Goal: Task Accomplishment & Management: Use online tool/utility

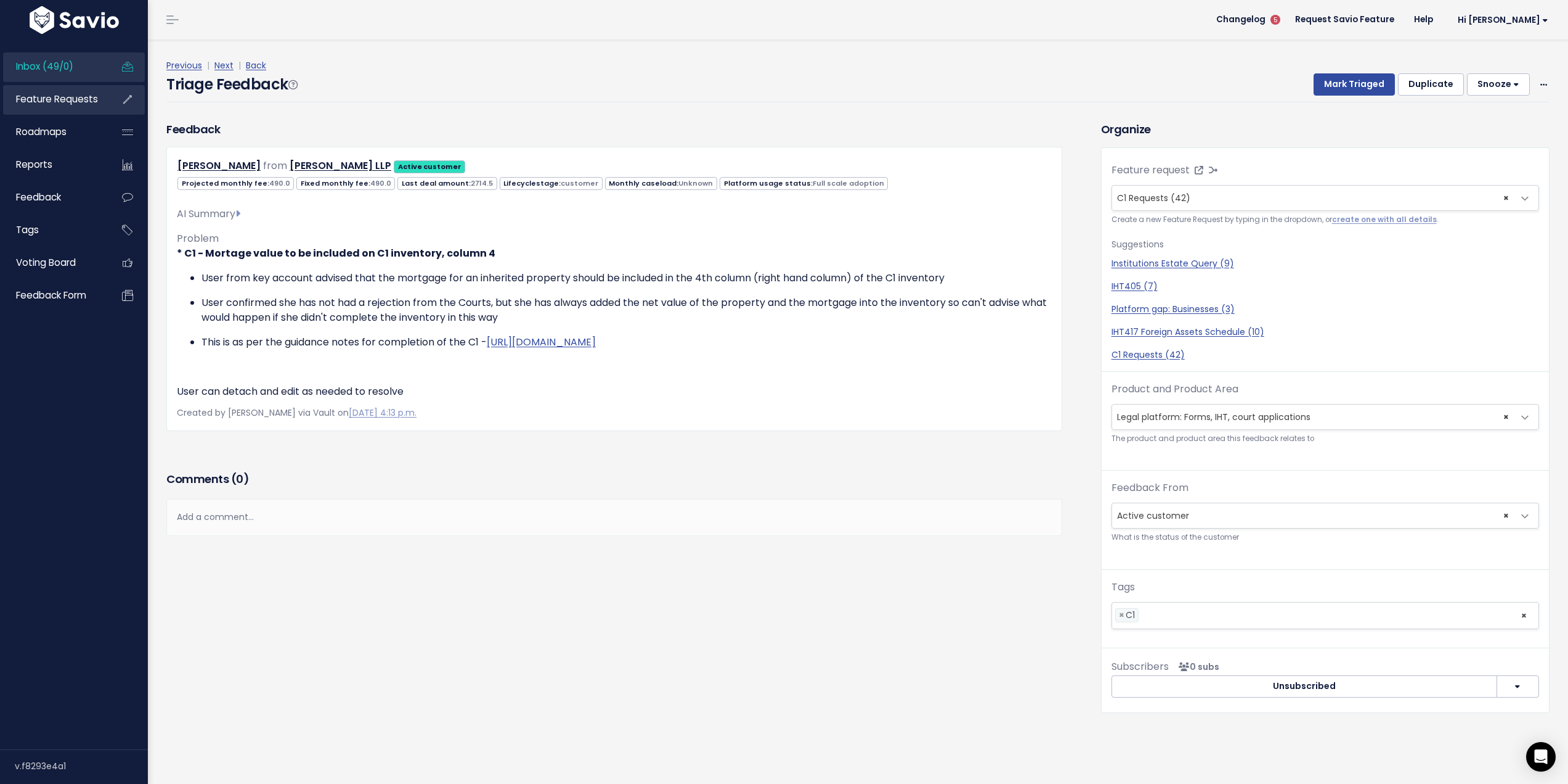
click at [54, 100] on span "Feature Requests" at bounding box center [56, 98] width 82 height 13
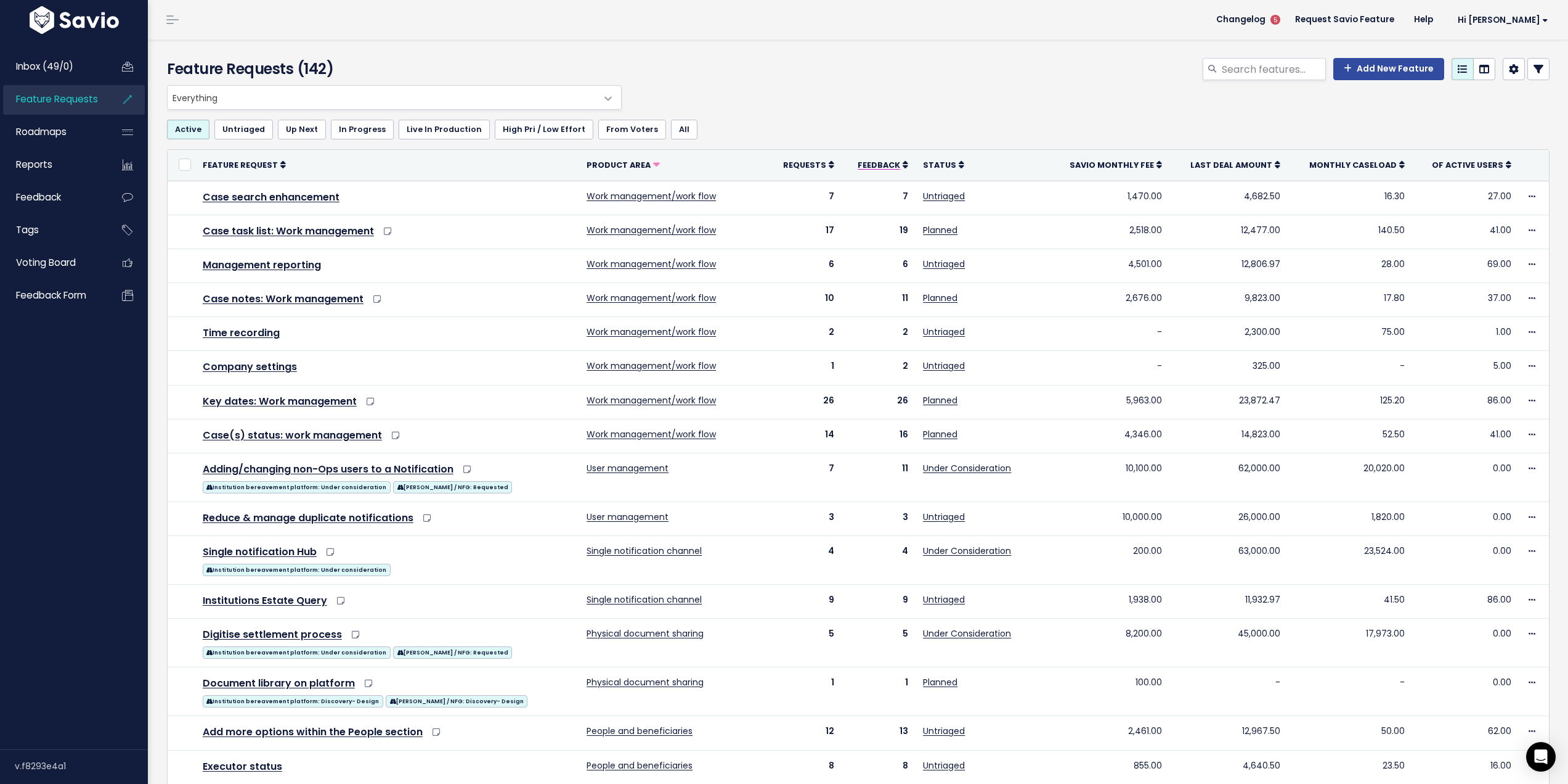
click at [903, 162] on icon at bounding box center [906, 164] width 6 height 9
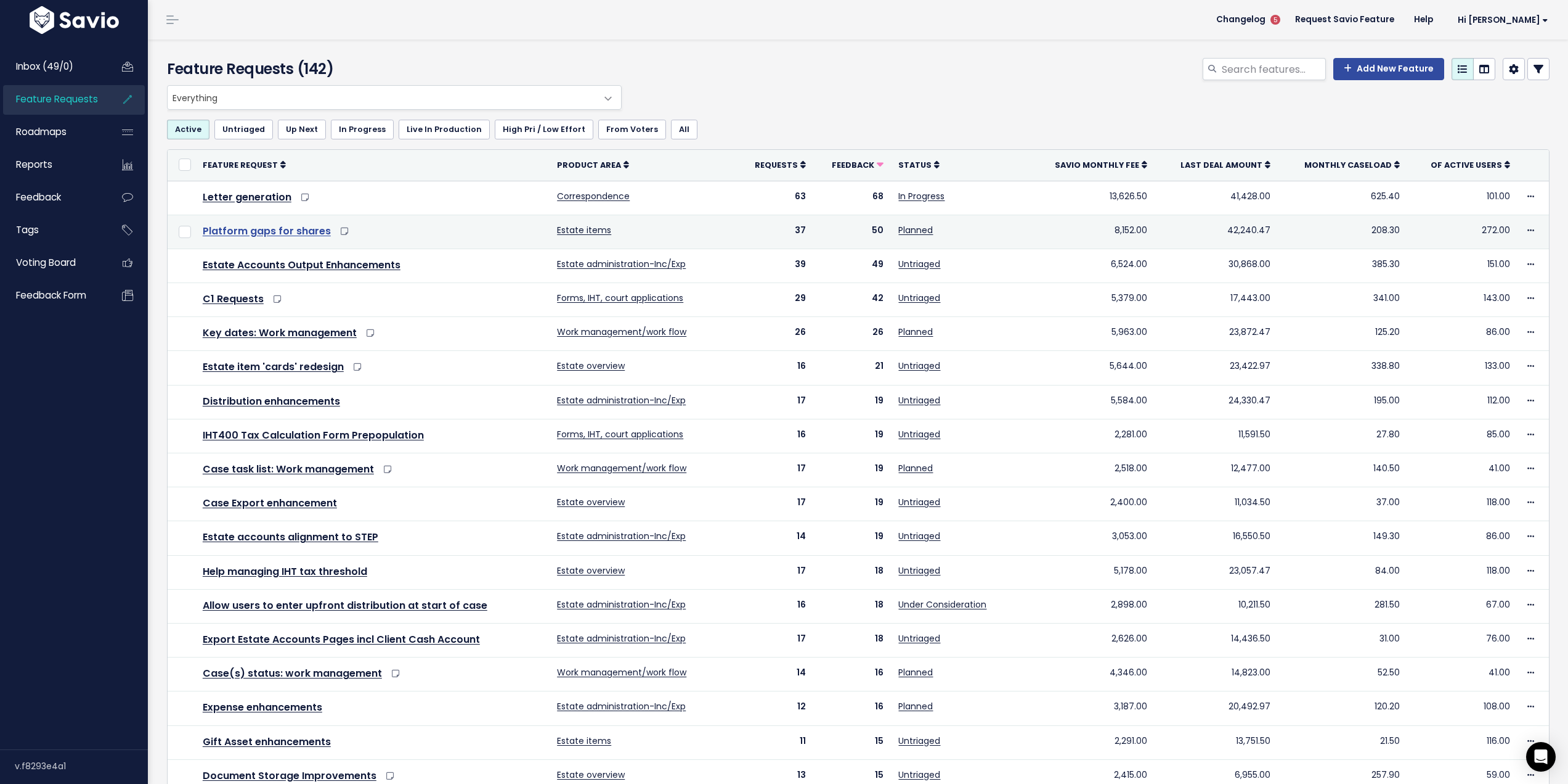
click at [246, 230] on link "Platform gaps for shares" at bounding box center [267, 230] width 128 height 14
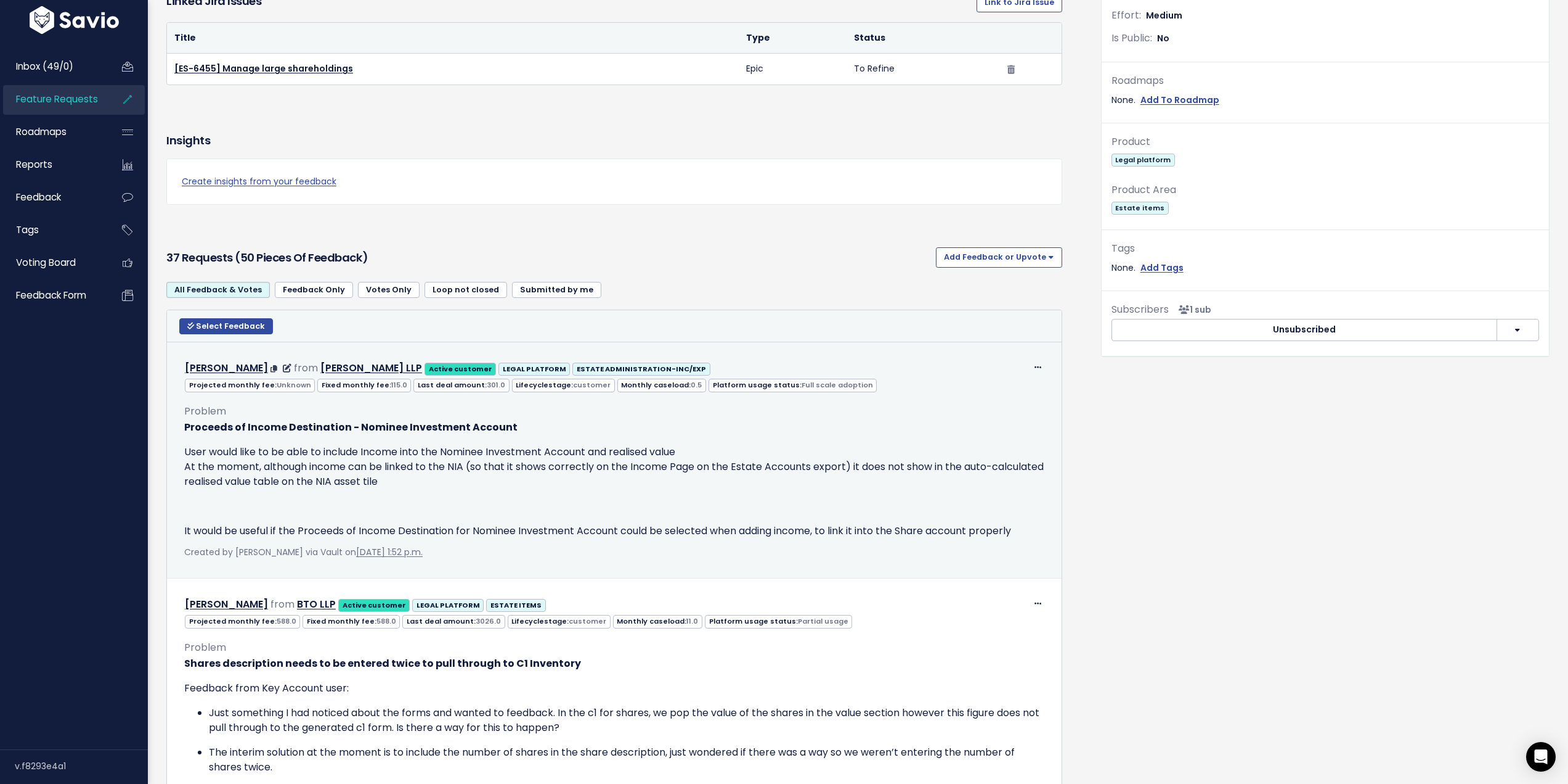
scroll to position [308, 0]
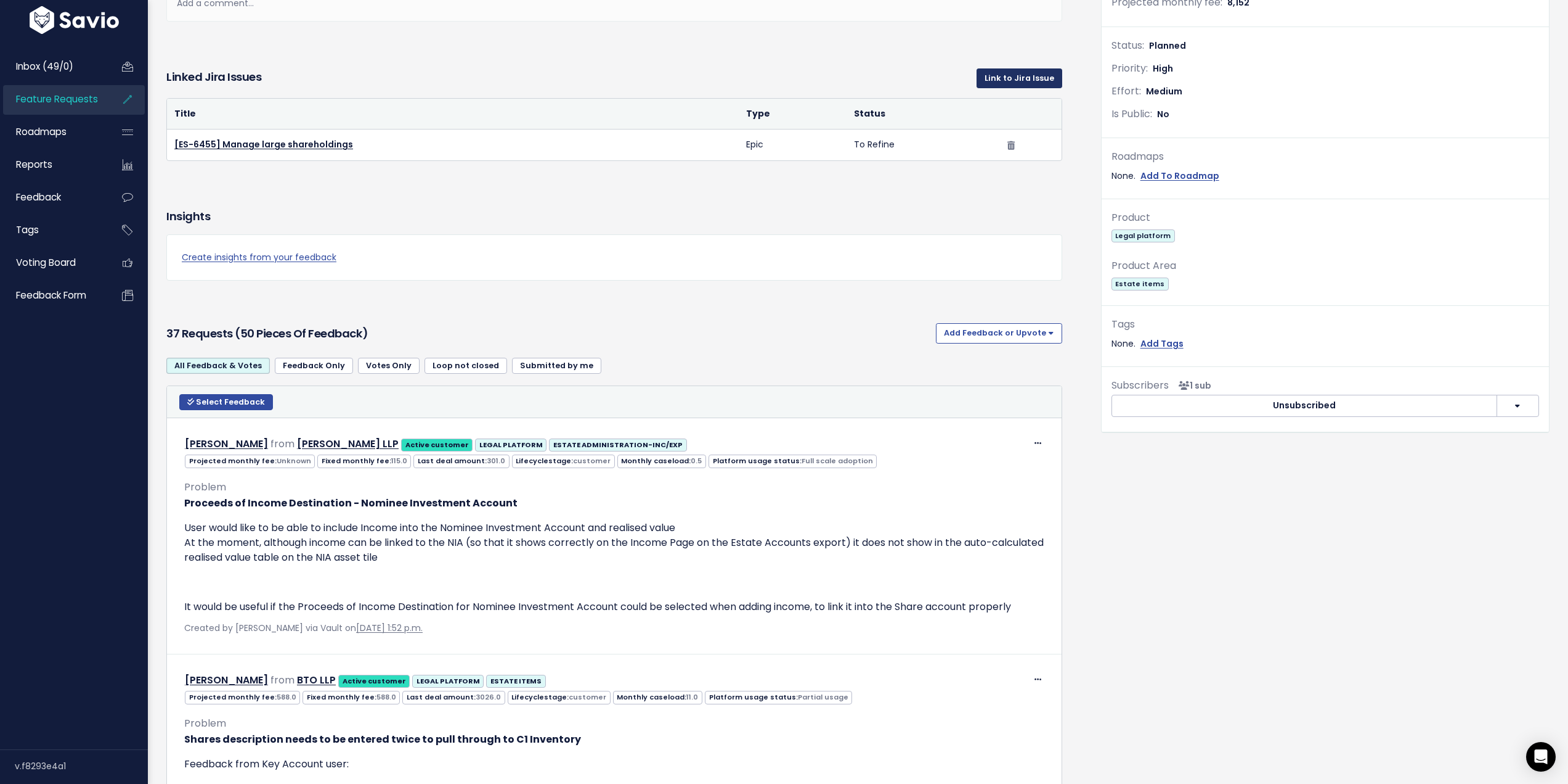
click at [1019, 82] on link "Link to Jira Issue" at bounding box center [1019, 78] width 86 height 20
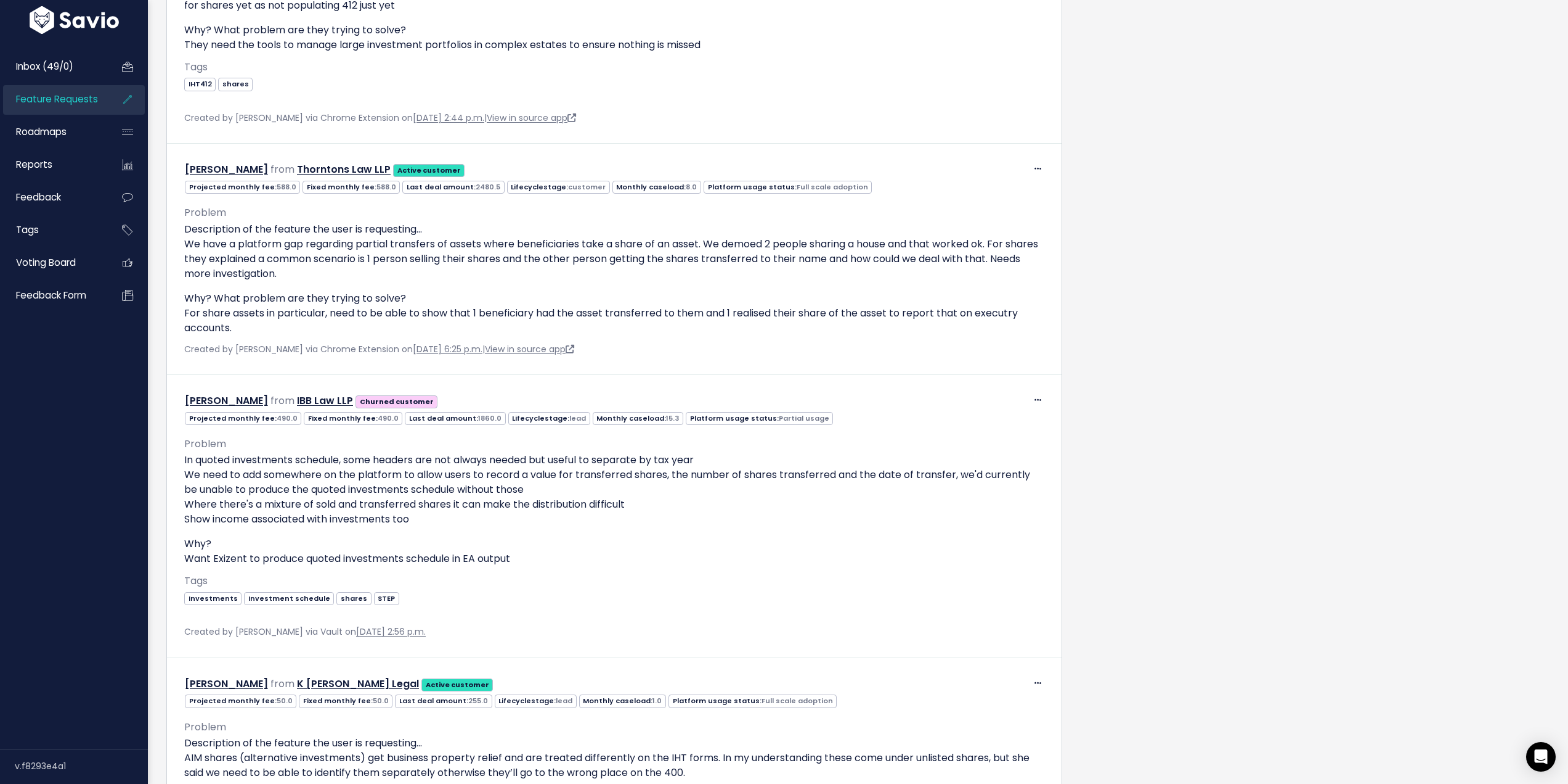
scroll to position [12836, 0]
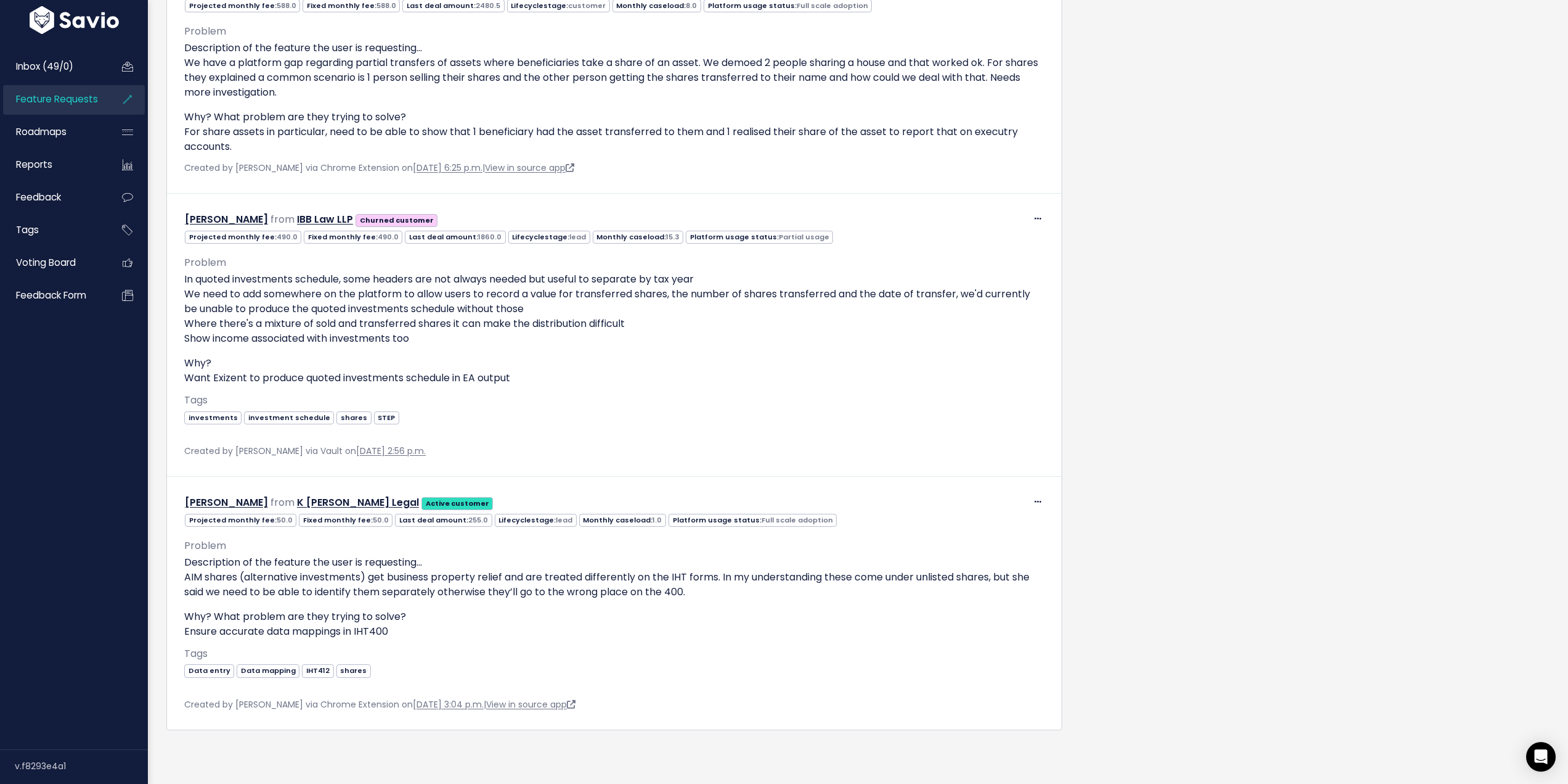
scroll to position [12869, 0]
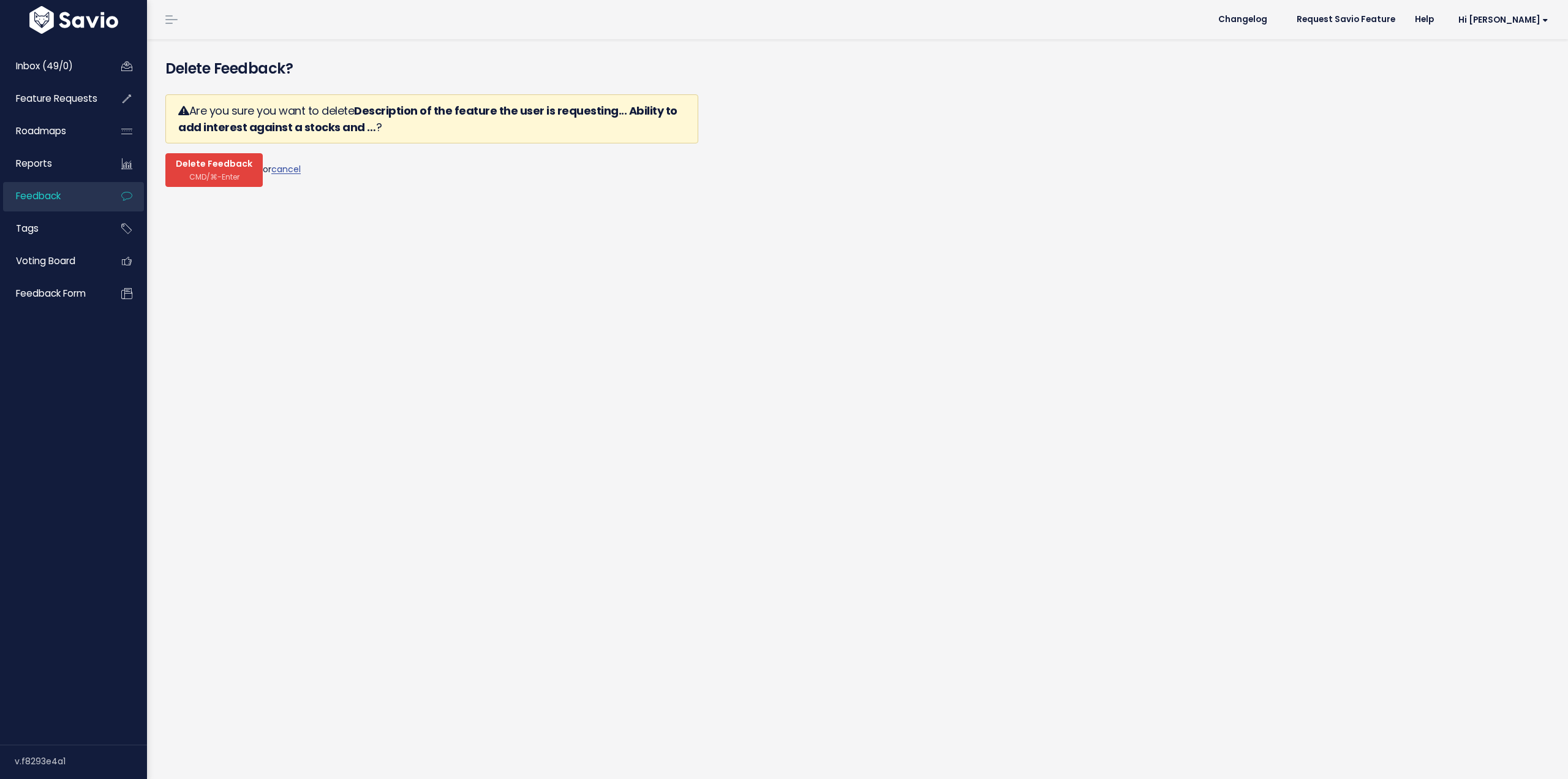
click at [199, 161] on span "Delete Feedback" at bounding box center [214, 163] width 76 height 11
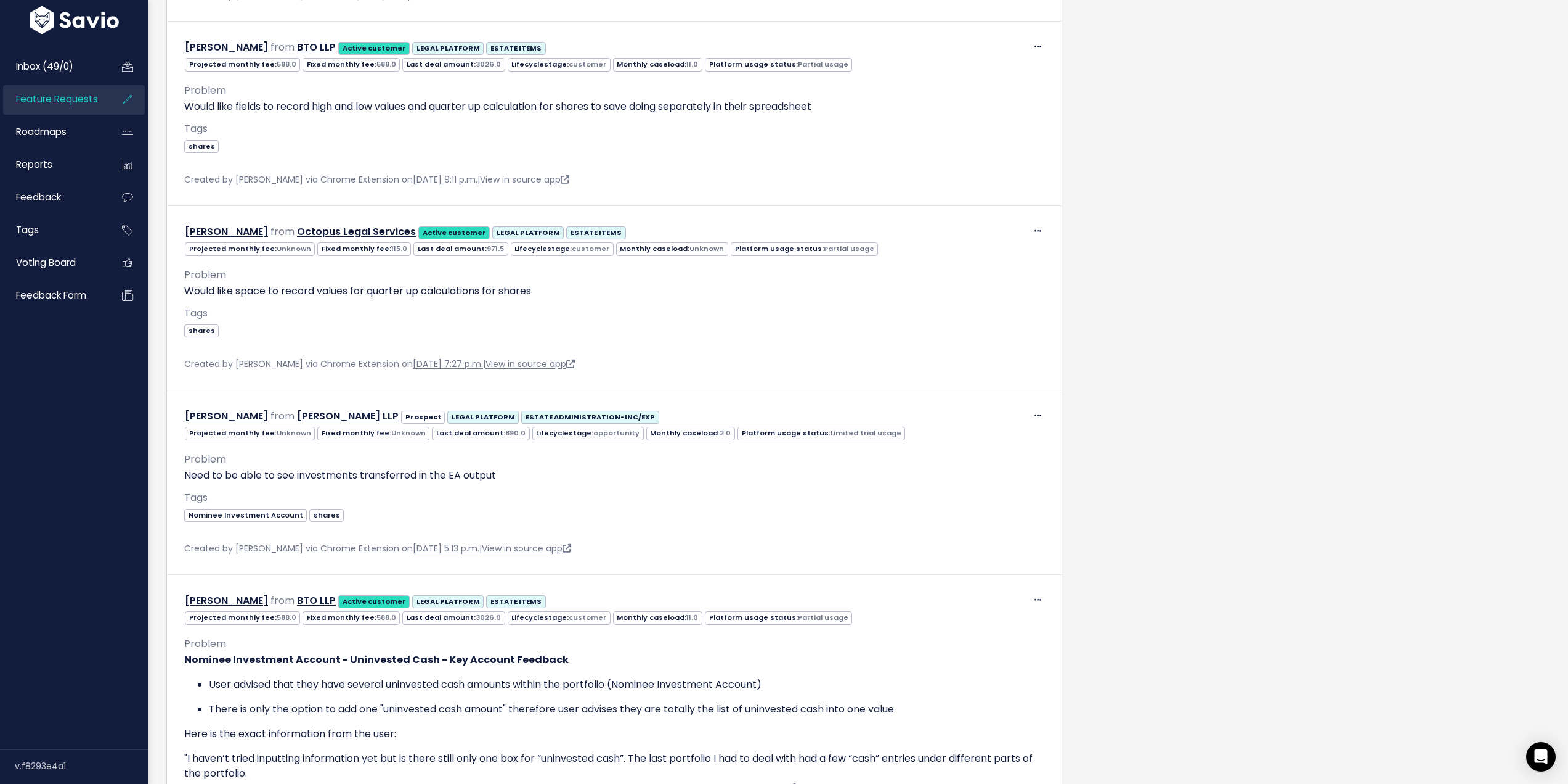
scroll to position [3755, 0]
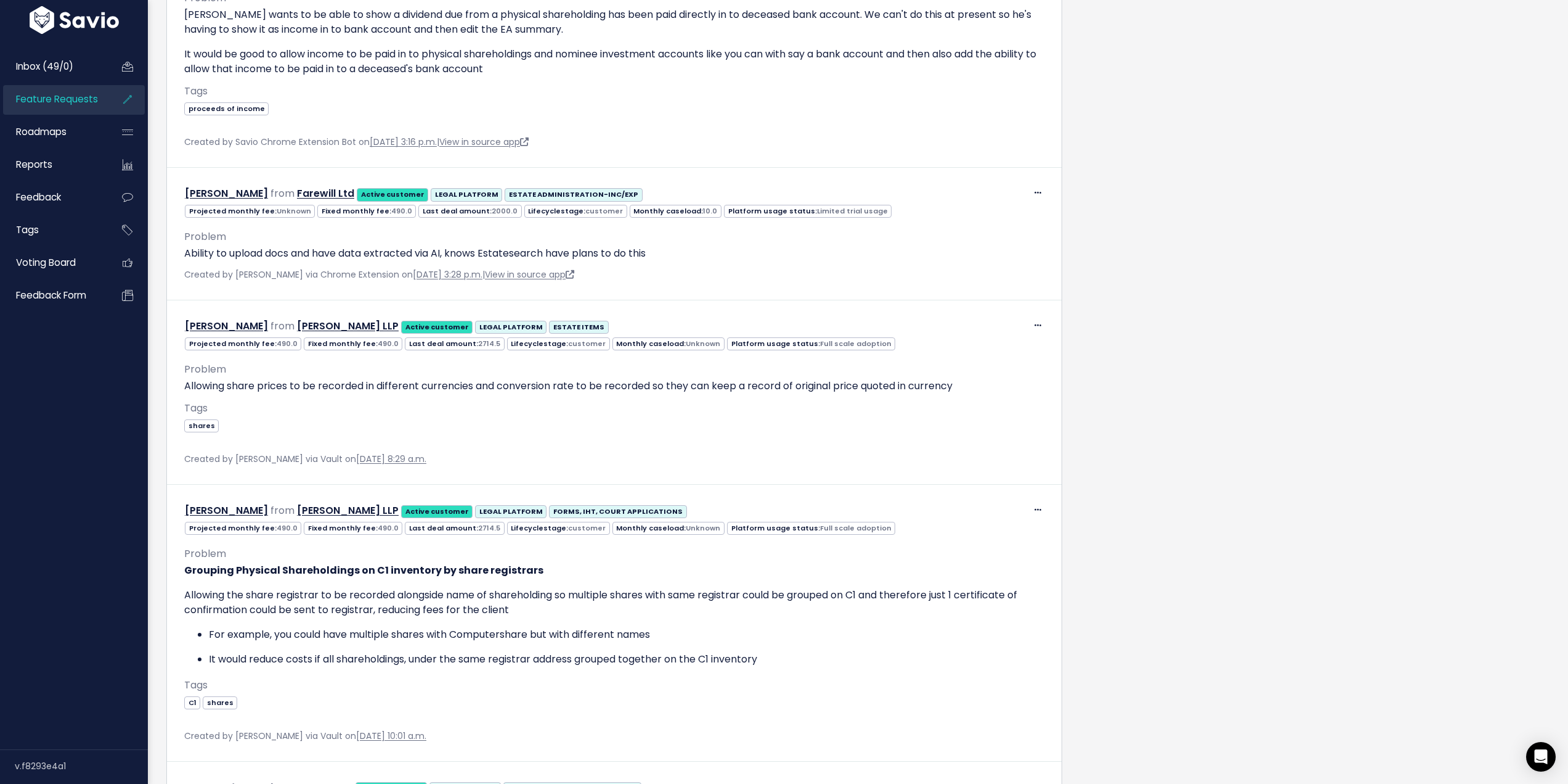
scroll to position [2212, 0]
